Goal: Task Accomplishment & Management: Manage account settings

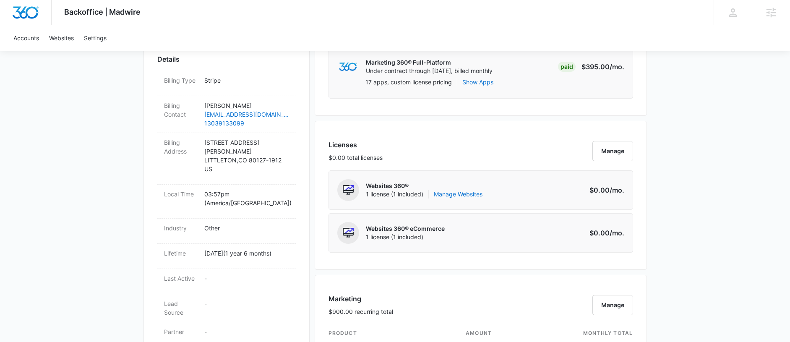
scroll to position [209, 0]
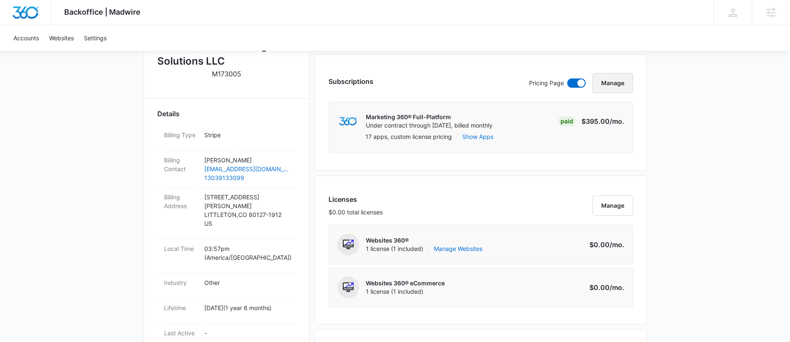
click at [608, 83] on button "Manage" at bounding box center [613, 83] width 41 height 20
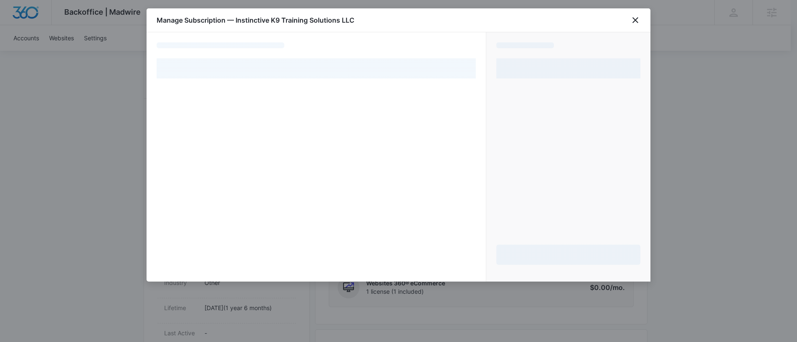
select select "pm_1OtZmxA4n8RTgNjUVQQPdlPA"
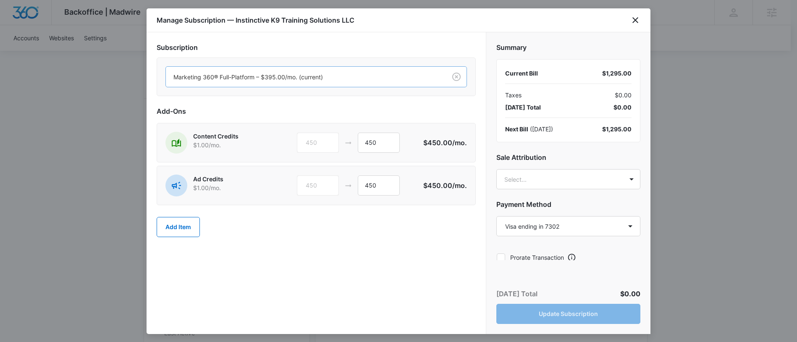
click at [277, 76] on div at bounding box center [304, 77] width 262 height 10
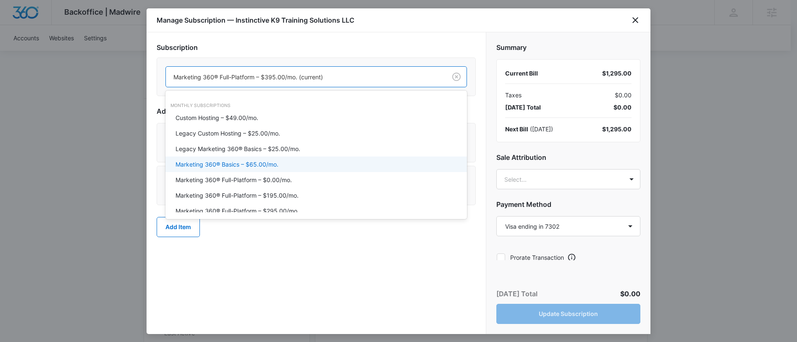
click at [254, 160] on p "Marketing 360® Basics – $65.00/mo." at bounding box center [226, 164] width 103 height 9
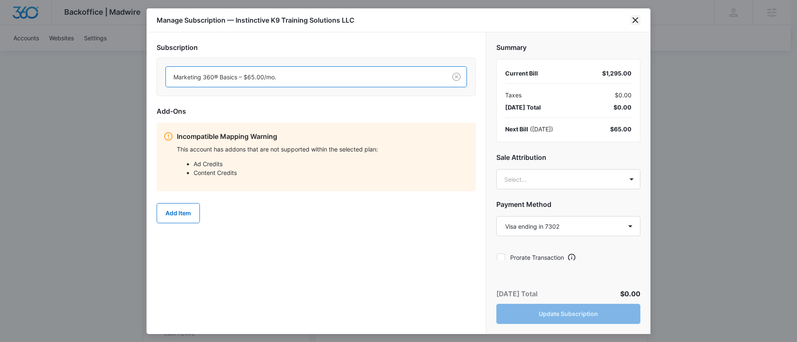
click at [636, 21] on icon "close" at bounding box center [635, 20] width 10 height 10
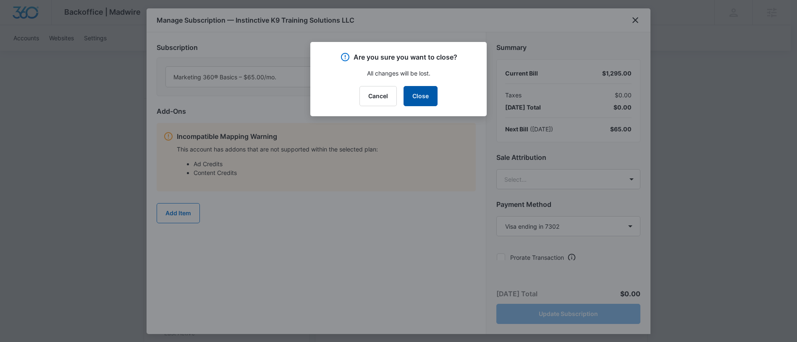
click at [417, 87] on button "Close" at bounding box center [420, 96] width 34 height 20
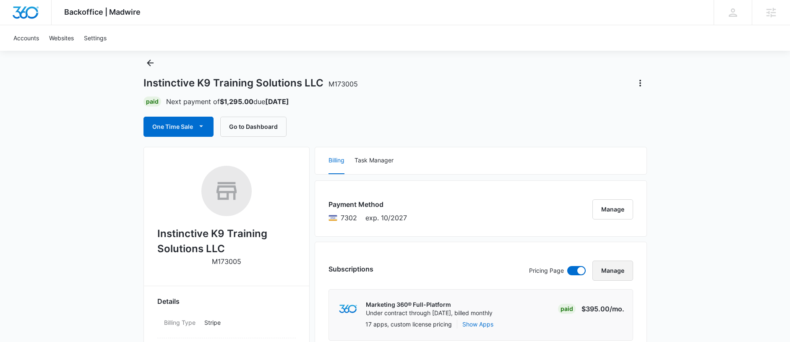
scroll to position [0, 0]
